Goal: Information Seeking & Learning: Check status

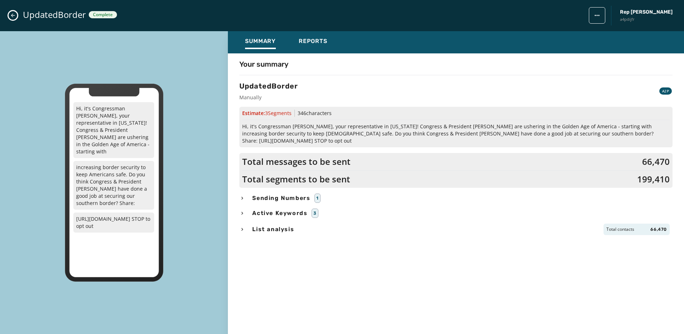
scroll to position [133, 0]
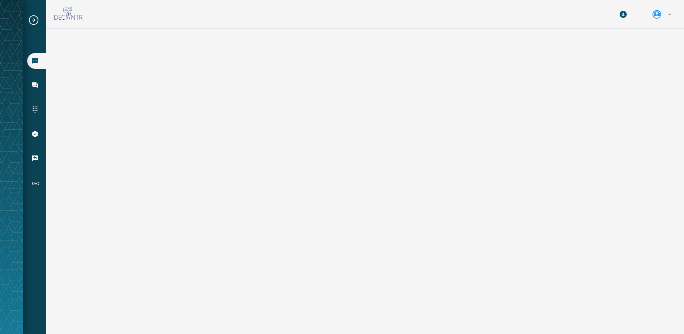
click at [31, 19] on icon "Expand sub nav menu" at bounding box center [33, 19] width 11 height 11
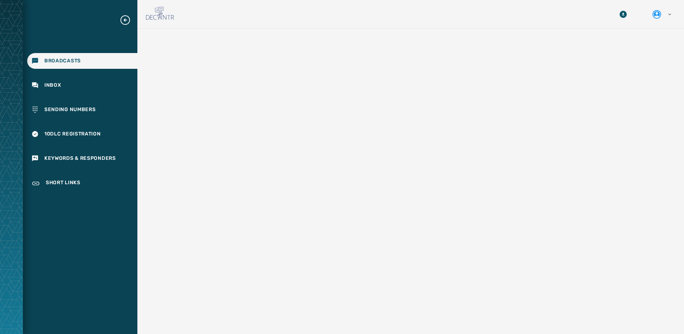
click at [124, 22] on icon "Expand sub nav menu" at bounding box center [125, 19] width 11 height 11
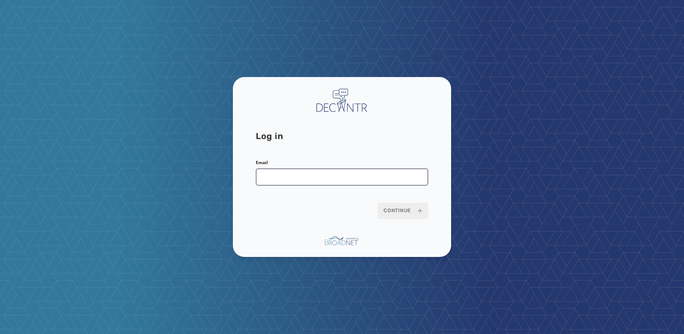
click at [287, 174] on input "Email" at bounding box center [342, 176] width 173 height 17
type input "**********"
click at [396, 207] on button "Continue" at bounding box center [403, 211] width 50 height 16
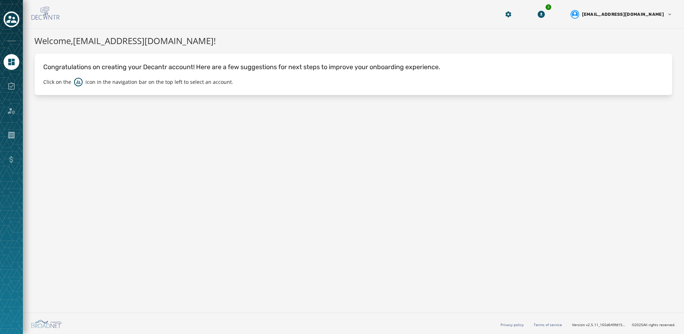
click at [16, 88] on div at bounding box center [12, 86] width 16 height 16
click at [15, 25] on button "Toggle account select drawer" at bounding box center [12, 19] width 16 height 16
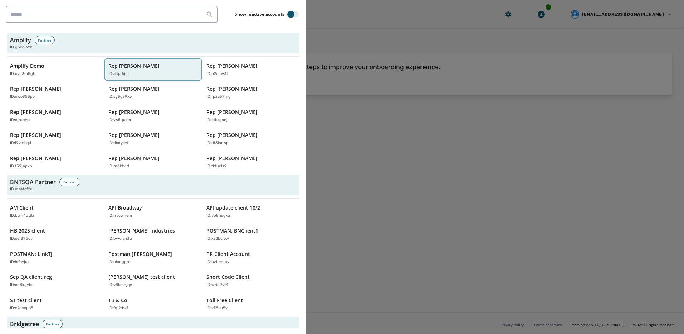
click at [154, 77] on button "Rep Abraham Hamadeh ID: a4pdijfr" at bounding box center [154, 69] width 96 height 20
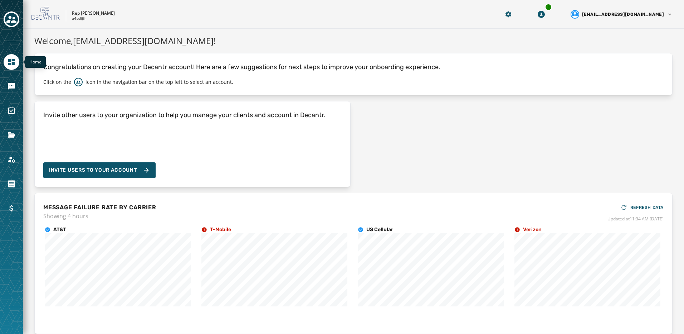
click at [8, 63] on icon "Navigate to Home" at bounding box center [11, 62] width 9 height 9
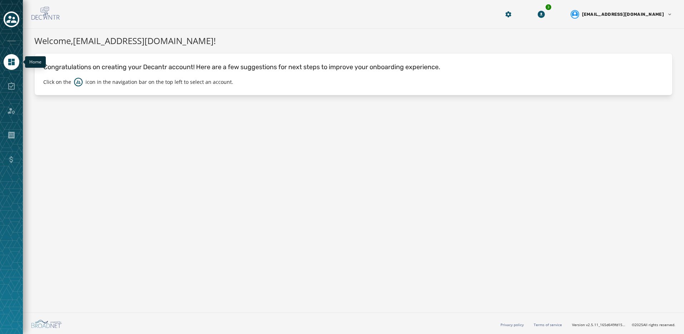
click at [12, 65] on icon "Navigate to Home" at bounding box center [11, 62] width 6 height 6
click at [10, 64] on icon "Navigate to Home" at bounding box center [11, 62] width 6 height 6
click at [14, 58] on link "Navigate to Home" at bounding box center [12, 62] width 16 height 16
click at [13, 16] on icon "Toggle account select drawer" at bounding box center [11, 19] width 10 height 10
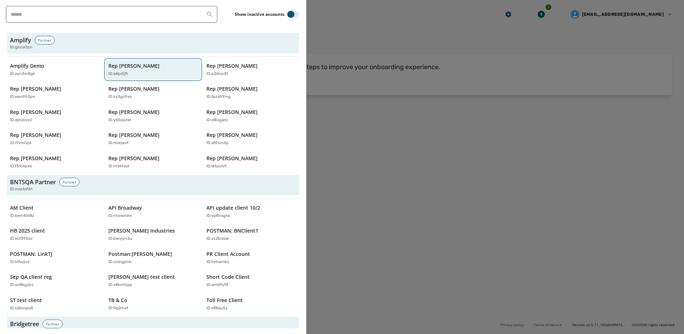
click at [137, 74] on div "ID: a4pdijfr" at bounding box center [149, 74] width 83 height 6
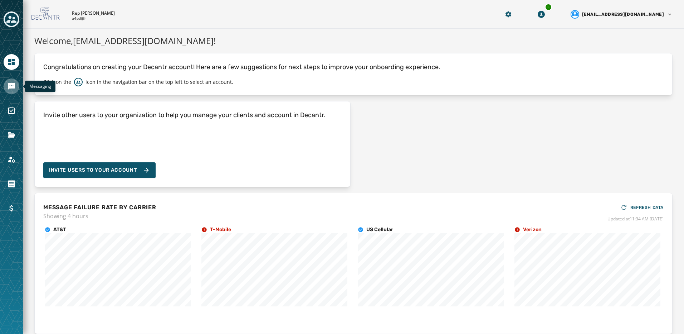
click at [16, 85] on link "Navigate to Messaging" at bounding box center [12, 86] width 16 height 16
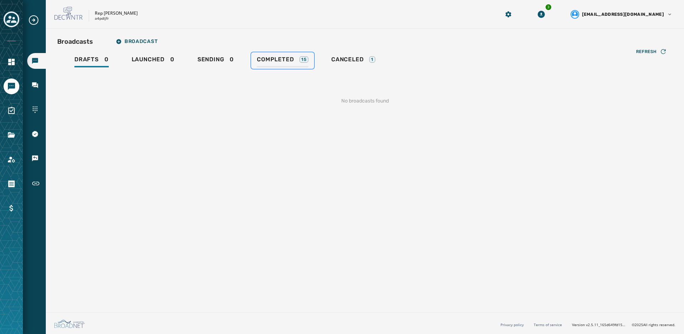
click at [259, 60] on span "Completed" at bounding box center [275, 59] width 37 height 7
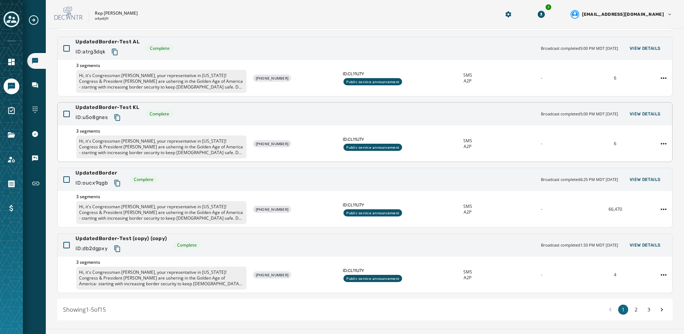
scroll to position [134, 0]
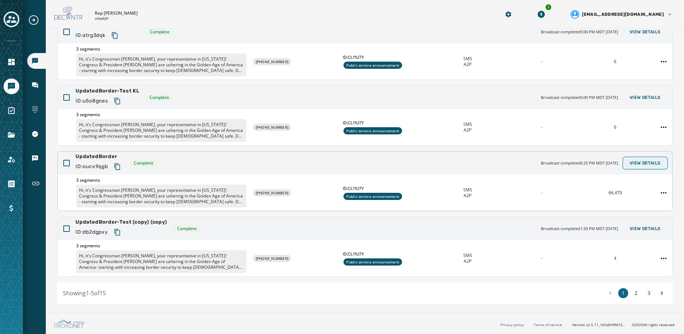
click at [630, 164] on span "View Details" at bounding box center [645, 163] width 31 height 6
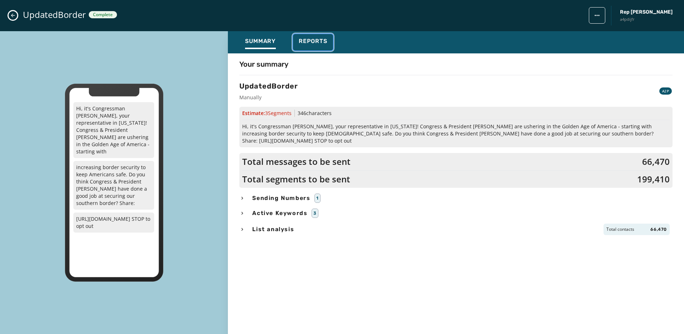
click at [322, 47] on div "Reports" at bounding box center [313, 43] width 29 height 11
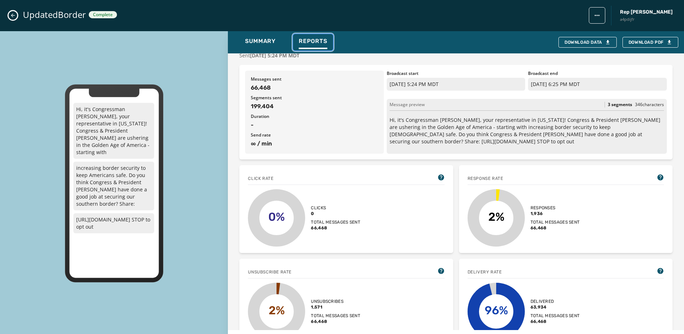
scroll to position [107, 0]
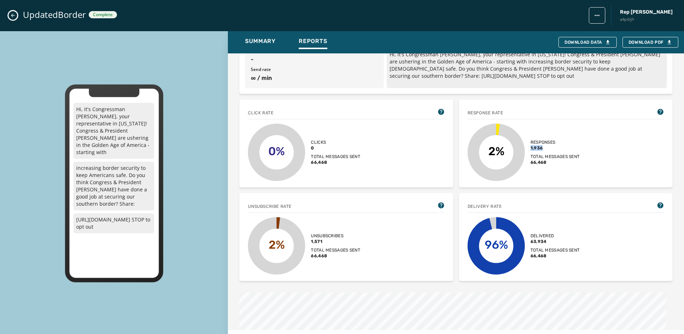
drag, startPoint x: 543, startPoint y: 150, endPoint x: 527, endPoint y: 149, distance: 16.1
click at [527, 149] on div "2% Responses 1,936 Total messages sent 66,468" at bounding box center [566, 152] width 197 height 57
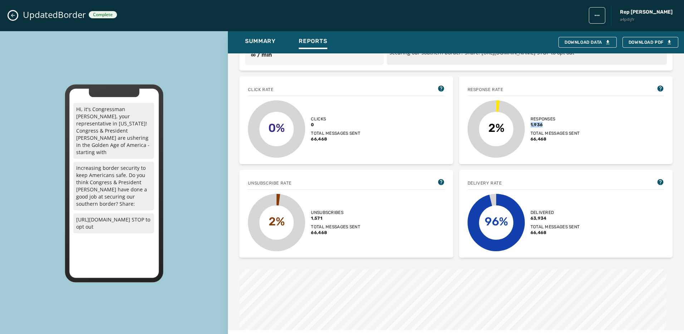
scroll to position [143, 0]
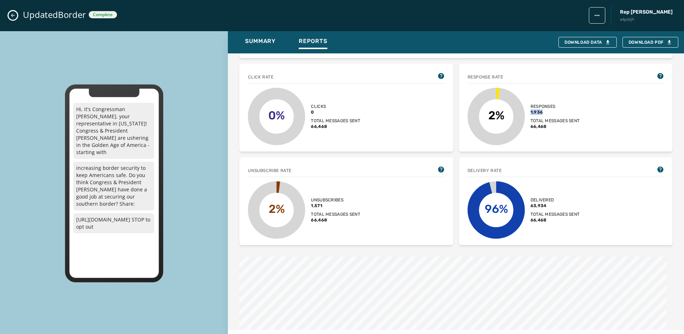
click at [13, 19] on button "Close admin drawer" at bounding box center [13, 15] width 9 height 9
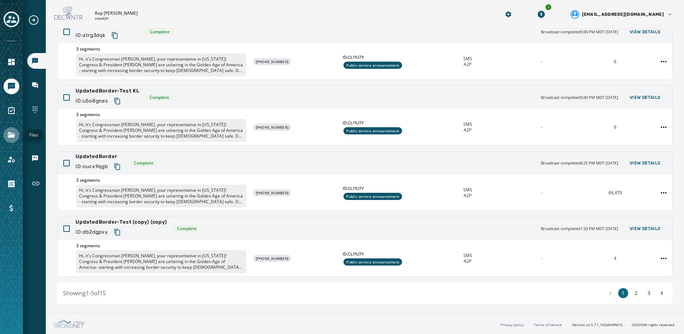
click at [11, 135] on icon "Navigate to Files" at bounding box center [11, 134] width 7 height 5
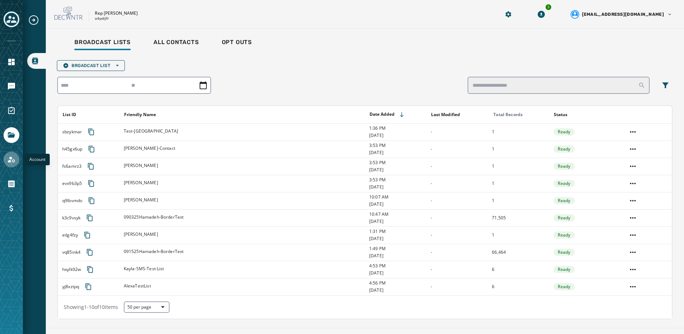
click at [11, 156] on icon "Navigate to Account" at bounding box center [11, 159] width 9 height 9
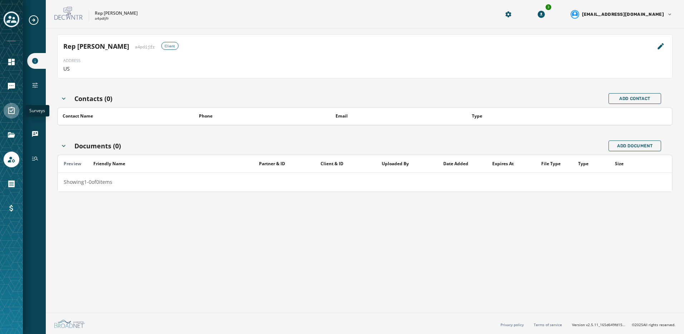
click at [10, 115] on icon "Navigate to Surveys" at bounding box center [11, 110] width 9 height 9
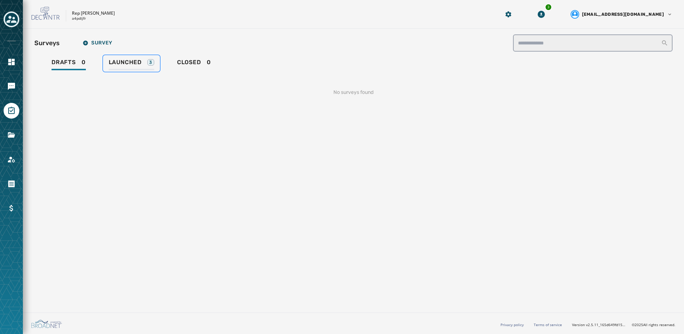
click at [138, 63] on span "Launched" at bounding box center [125, 62] width 33 height 7
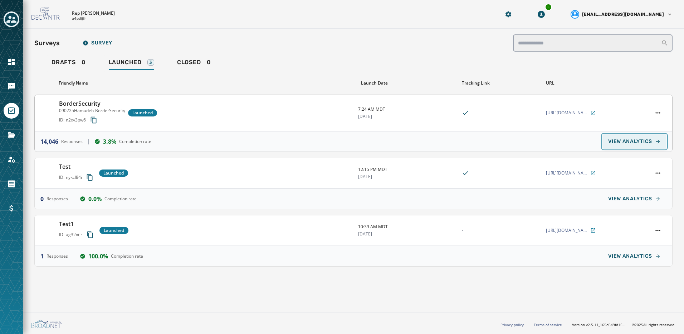
click at [625, 141] on span "VIEW ANALYTICS" at bounding box center [631, 142] width 44 height 6
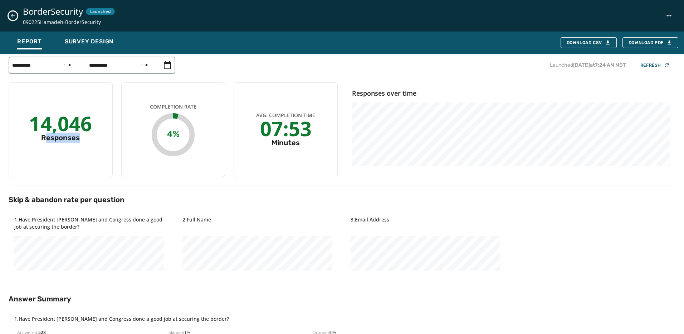
drag, startPoint x: 66, startPoint y: 142, endPoint x: 83, endPoint y: 142, distance: 17.9
click at [83, 142] on div "14,046 Responses" at bounding box center [61, 129] width 104 height 95
drag, startPoint x: 83, startPoint y: 142, endPoint x: 77, endPoint y: 146, distance: 7.4
click at [77, 146] on div "14,046 Responses" at bounding box center [61, 129] width 104 height 95
click at [11, 15] on icon "Close survey details drawer" at bounding box center [13, 16] width 4 height 4
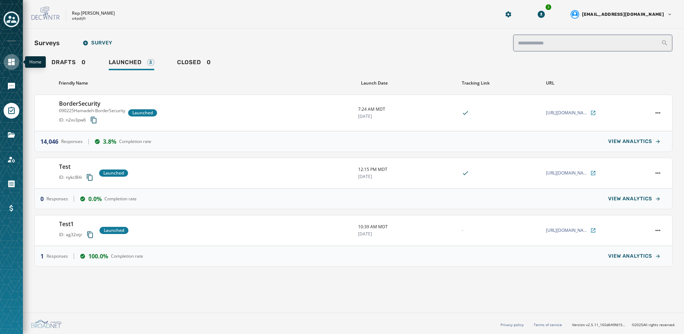
click at [16, 61] on link "Navigate to Home" at bounding box center [12, 62] width 16 height 16
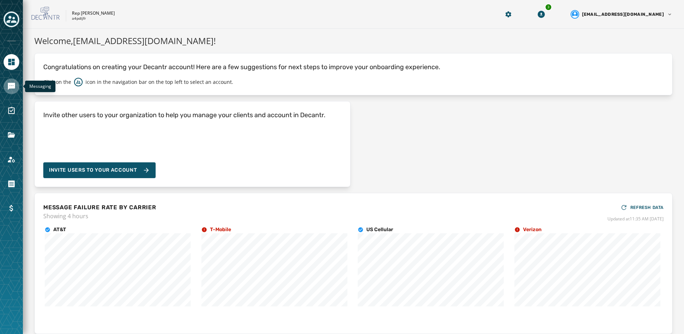
click at [16, 84] on link "Navigate to Messaging" at bounding box center [12, 86] width 16 height 16
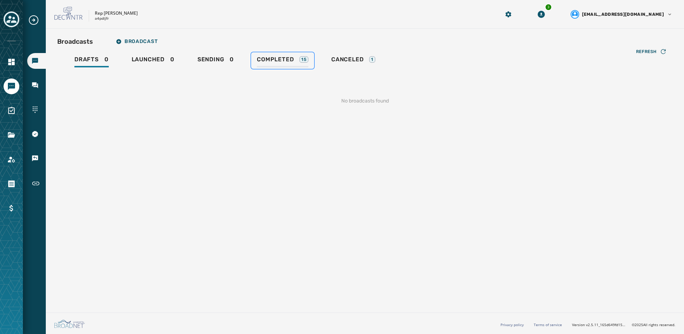
click at [271, 58] on span "Completed" at bounding box center [275, 59] width 37 height 7
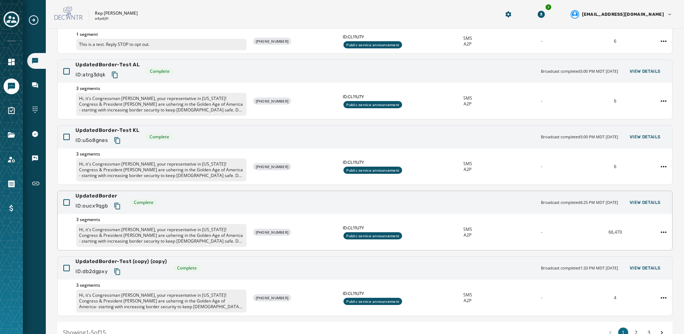
scroll to position [107, 0]
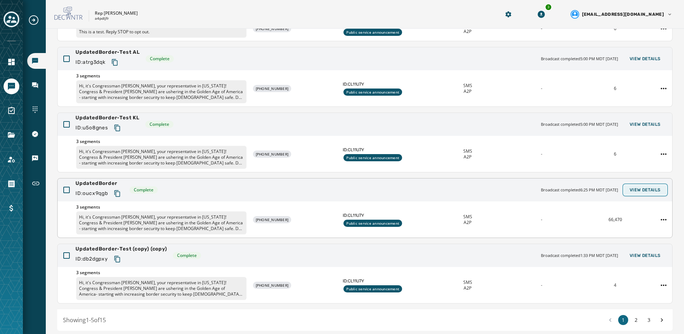
click at [645, 193] on button "View Details" at bounding box center [645, 190] width 43 height 10
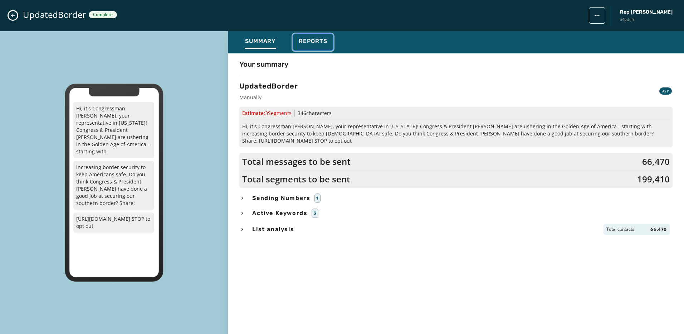
click at [312, 41] on span "Reports" at bounding box center [313, 41] width 29 height 7
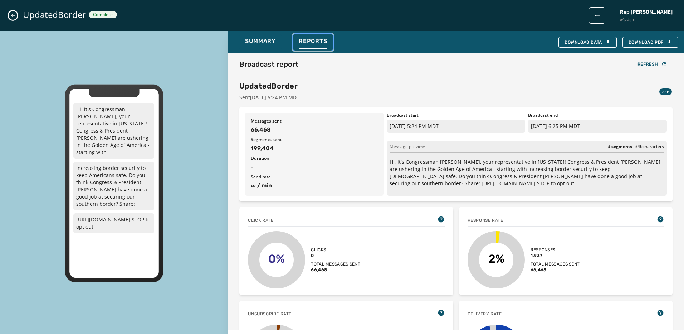
scroll to position [72, 0]
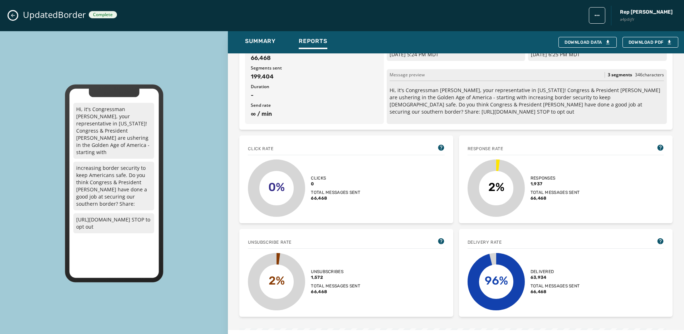
click at [217, 42] on div "Hi, it's Congressman [PERSON_NAME], your representative in [US_STATE]! Congress…" at bounding box center [114, 183] width 228 height 304
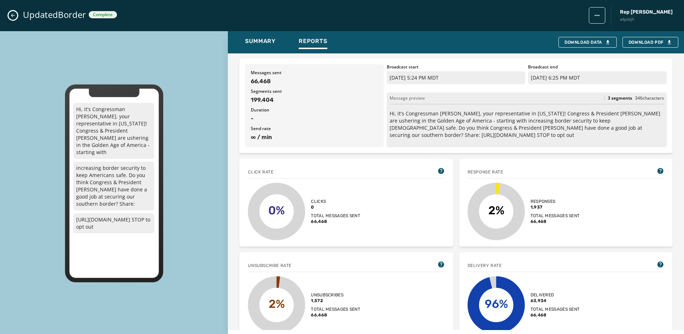
scroll to position [36, 0]
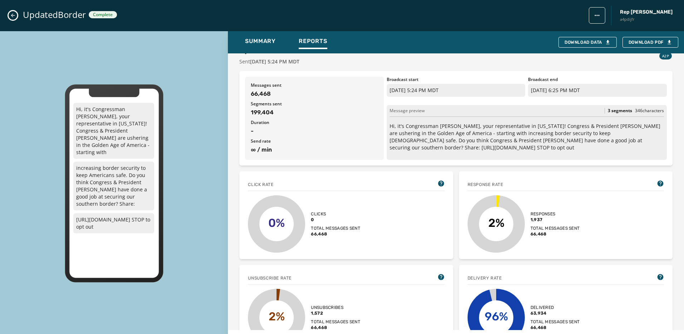
click at [11, 18] on icon "Close admin drawer" at bounding box center [13, 16] width 6 height 6
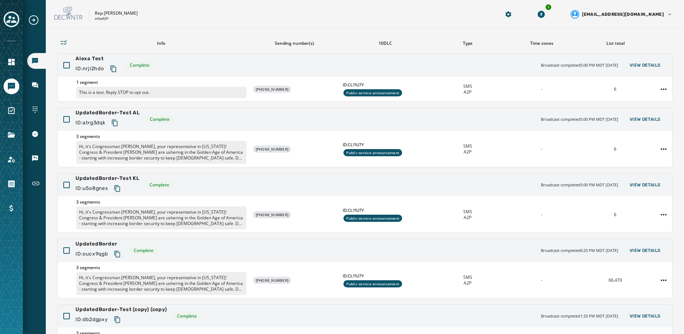
scroll to position [0, 0]
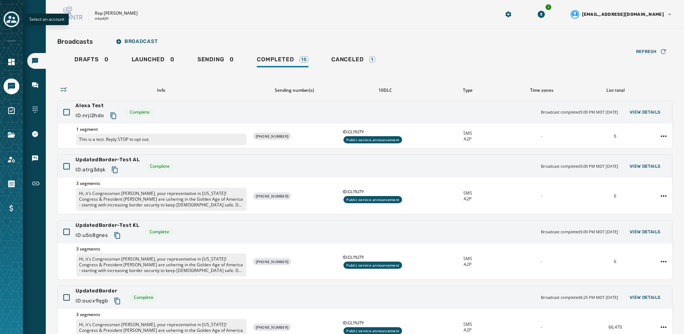
click at [12, 16] on icon "Toggle account select drawer" at bounding box center [11, 19] width 10 height 10
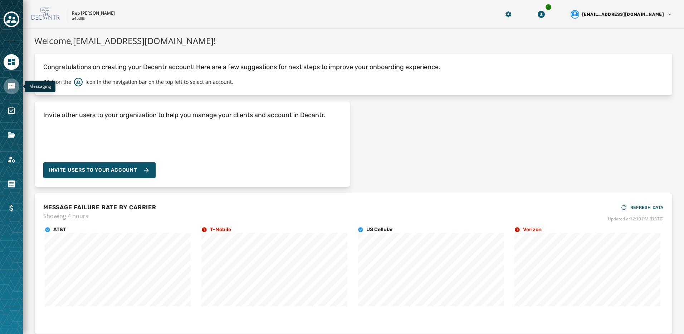
click at [17, 87] on link "Navigate to Messaging" at bounding box center [12, 86] width 16 height 16
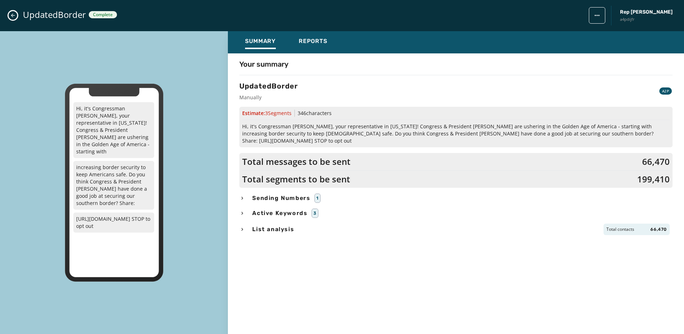
scroll to position [133, 0]
